Goal: Check status: Check status

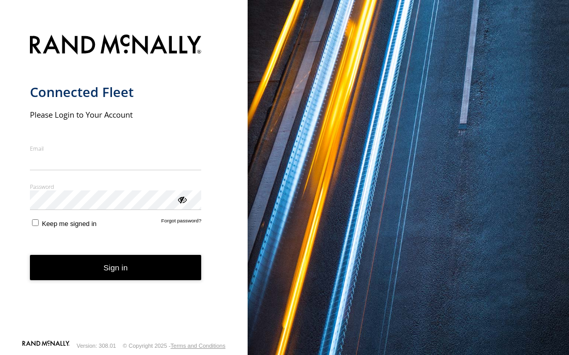
type input "**********"
click at [112, 270] on button "Sign in" at bounding box center [116, 267] width 172 height 25
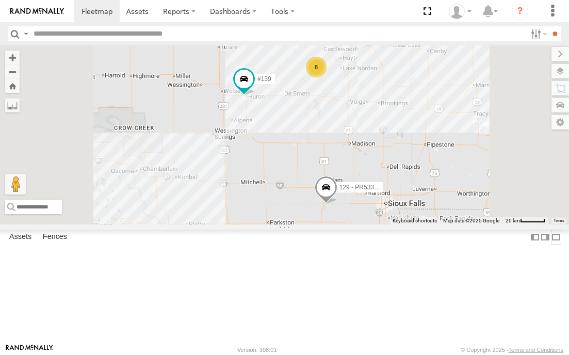
click at [551, 245] on label at bounding box center [556, 237] width 10 height 15
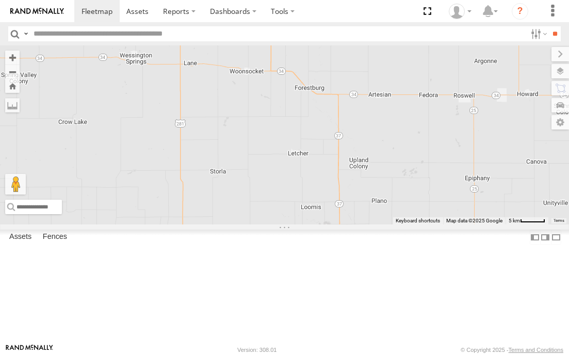
drag, startPoint x: 268, startPoint y: 181, endPoint x: 286, endPoint y: 282, distance: 102.7
click at [286, 224] on div "#139 129 - PR53366" at bounding box center [284, 134] width 569 height 179
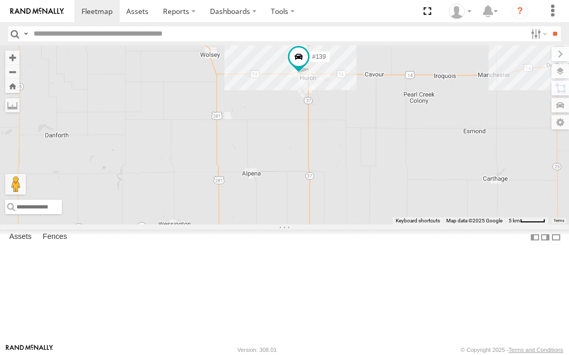
drag, startPoint x: 294, startPoint y: 165, endPoint x: 313, endPoint y: 255, distance: 92.4
click at [314, 224] on div "#139 129 - PR53366" at bounding box center [284, 134] width 569 height 179
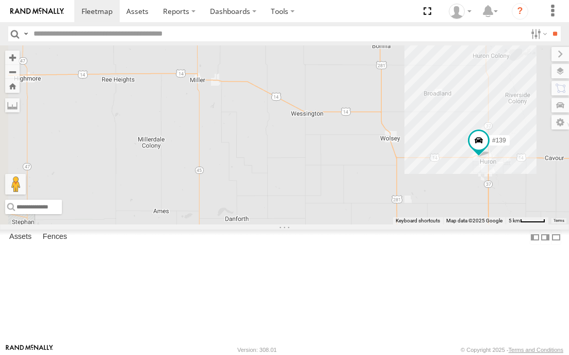
drag, startPoint x: 172, startPoint y: 187, endPoint x: 346, endPoint y: 246, distance: 183.1
click at [346, 224] on div "#139 129 - PR53366" at bounding box center [284, 134] width 569 height 179
click at [479, 149] on span at bounding box center [478, 140] width 19 height 19
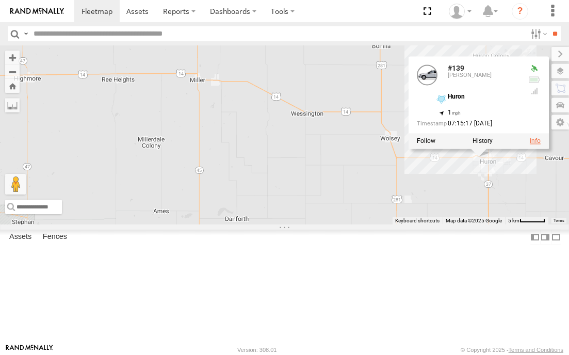
click at [535, 144] on link at bounding box center [534, 140] width 11 height 7
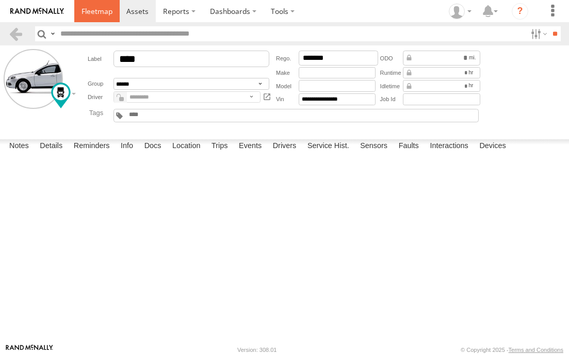
click at [102, 11] on span at bounding box center [97, 11] width 31 height 10
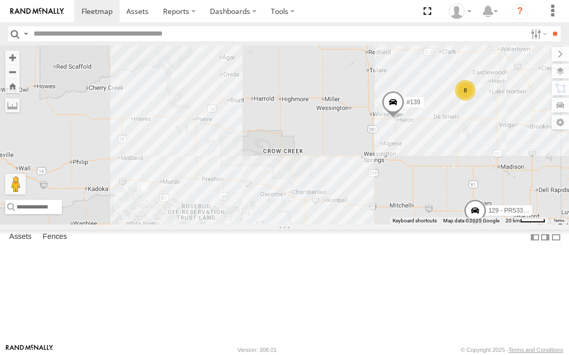
drag, startPoint x: 264, startPoint y: 185, endPoint x: 421, endPoint y: 208, distance: 159.1
click at [419, 208] on div "#139 8 129 - PR53366" at bounding box center [284, 134] width 569 height 179
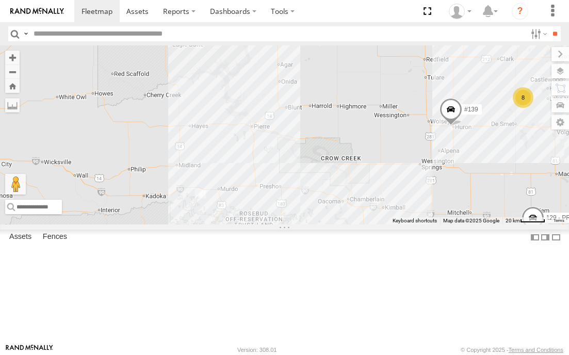
drag, startPoint x: 357, startPoint y: 194, endPoint x: 409, endPoint y: 201, distance: 52.1
click at [409, 201] on div "#139 8 129 - PR53366" at bounding box center [284, 134] width 569 height 179
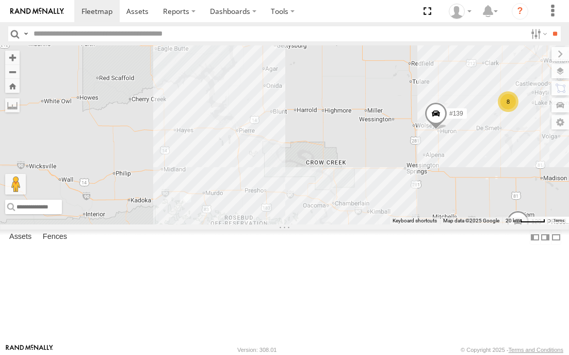
drag, startPoint x: 348, startPoint y: 184, endPoint x: 314, endPoint y: 190, distance: 34.6
click at [314, 190] on div "#139 8 129 - PR53366" at bounding box center [284, 134] width 569 height 179
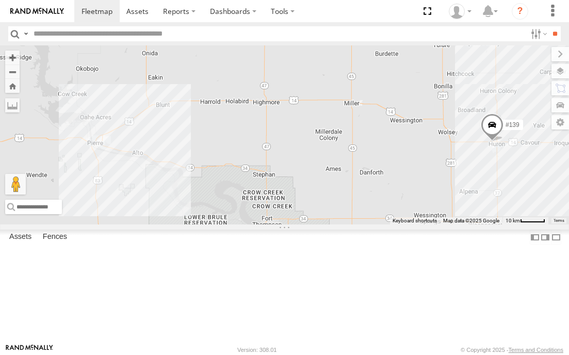
drag, startPoint x: 338, startPoint y: 183, endPoint x: 311, endPoint y: 192, distance: 28.4
click at [311, 192] on div "#139 129 - PR53366" at bounding box center [284, 134] width 569 height 179
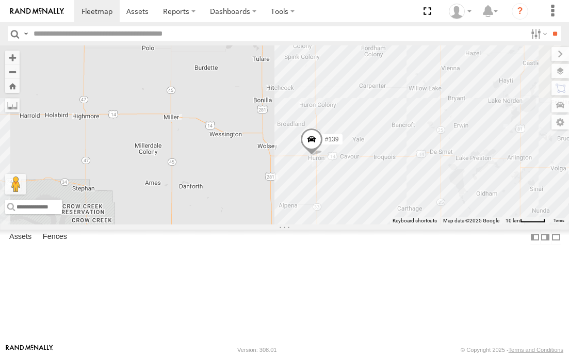
drag, startPoint x: 423, startPoint y: 217, endPoint x: 240, endPoint y: 231, distance: 183.2
click at [240, 224] on div "#139" at bounding box center [284, 134] width 569 height 179
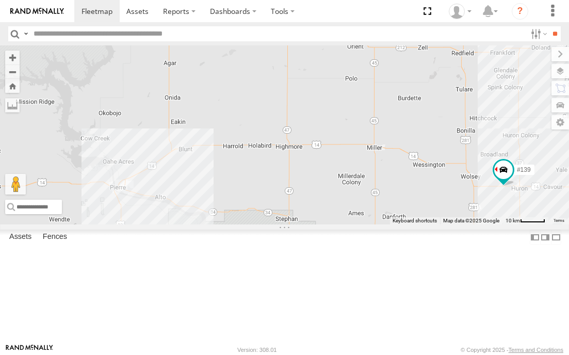
drag, startPoint x: 183, startPoint y: 249, endPoint x: 392, endPoint y: 280, distance: 211.2
click at [392, 224] on div "#139 7 #105" at bounding box center [284, 134] width 569 height 179
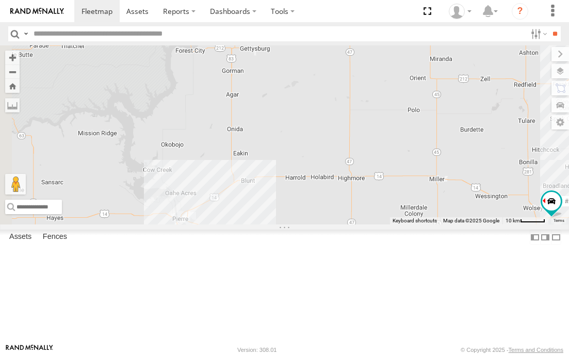
drag, startPoint x: 360, startPoint y: 268, endPoint x: 439, endPoint y: 312, distance: 90.3
click at [439, 224] on div "#139" at bounding box center [284, 134] width 569 height 179
